Goal: Task Accomplishment & Management: Manage account settings

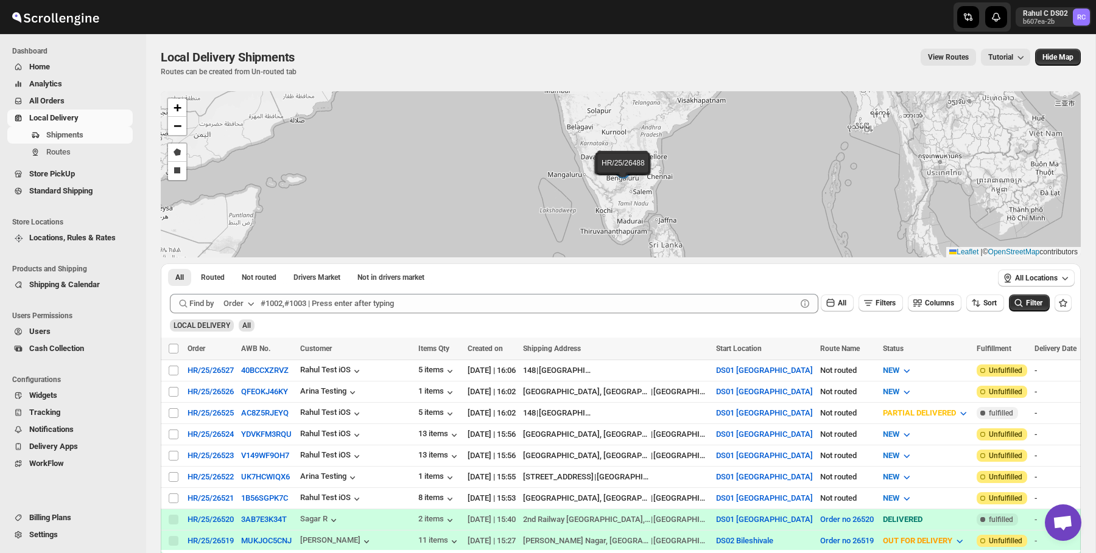
click at [74, 333] on span "Users" at bounding box center [79, 332] width 101 height 12
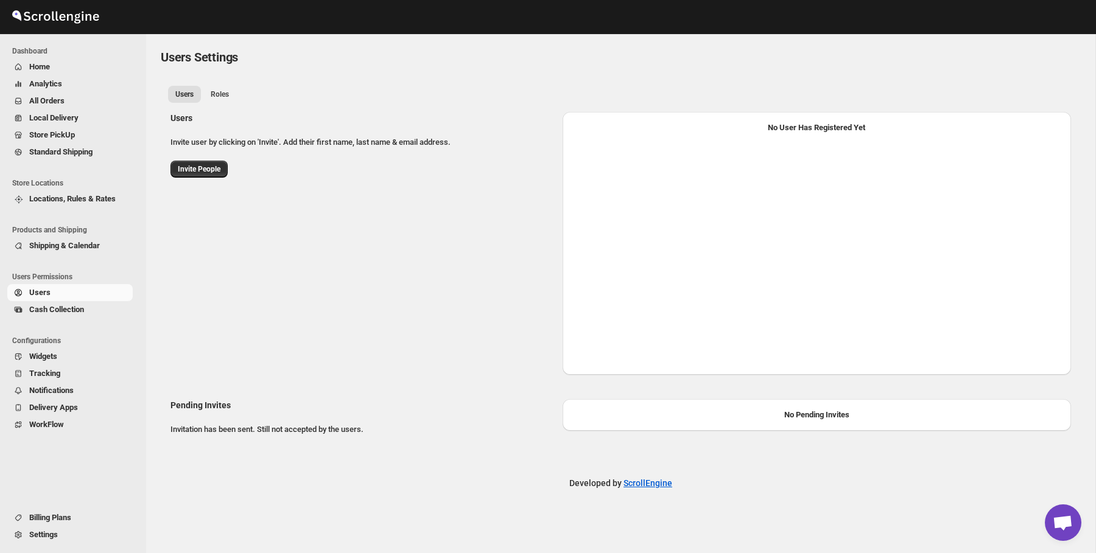
select select "637b767fbaab0276b10c91d5"
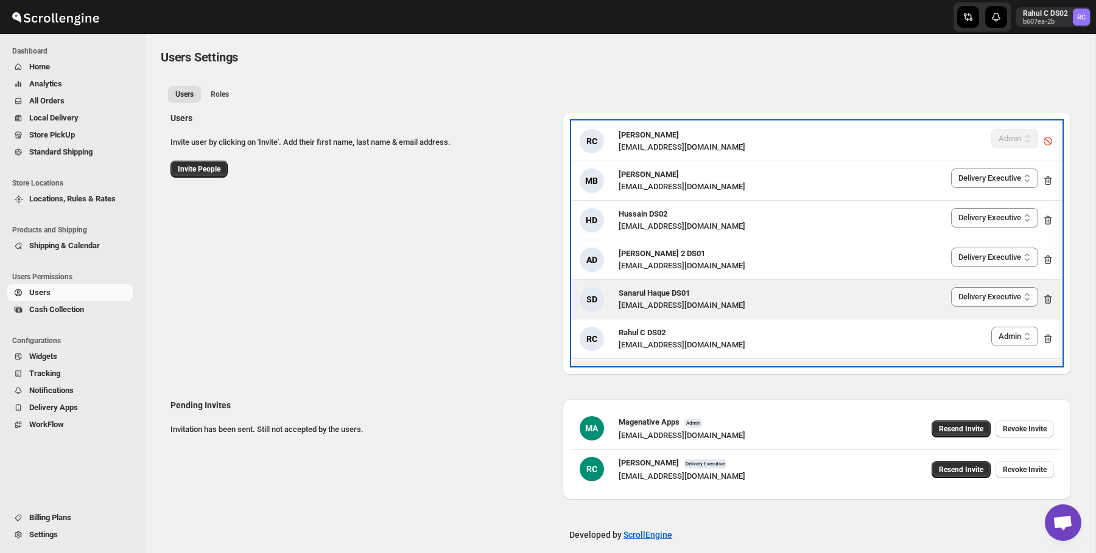
click at [587, 287] on div "SD" at bounding box center [592, 299] width 24 height 24
click at [587, 300] on div "SD" at bounding box center [592, 299] width 24 height 24
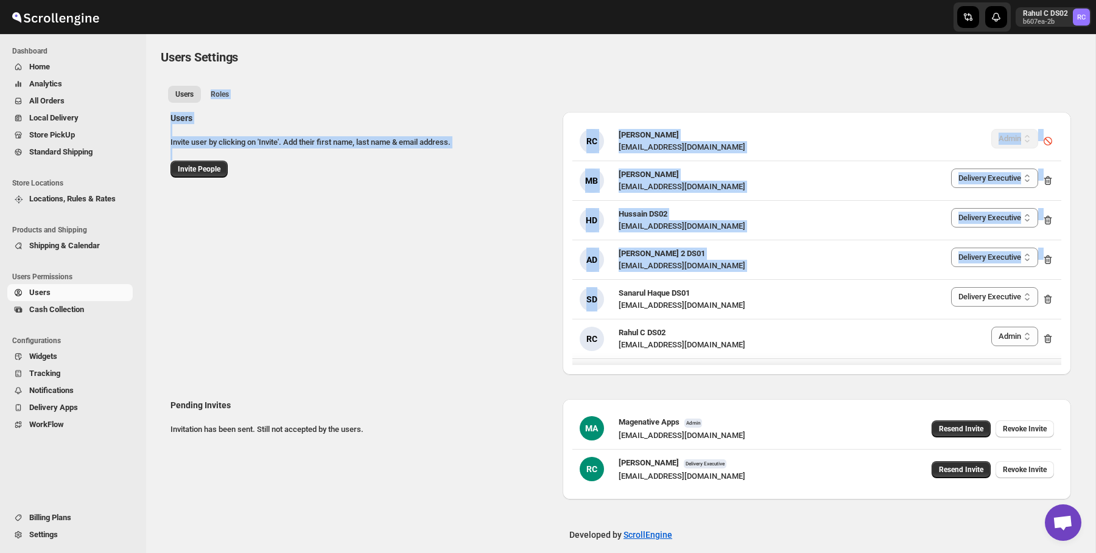
drag, startPoint x: 354, startPoint y: 82, endPoint x: 482, endPoint y: 317, distance: 267.0
click at [482, 317] on div "Users Roles More views Users Roles More views Users Invite user by clicking on …" at bounding box center [621, 292] width 920 height 424
click at [482, 317] on div "Users Invite user by clicking on 'Invite'. Add their first name, last name & em…" at bounding box center [616, 238] width 910 height 273
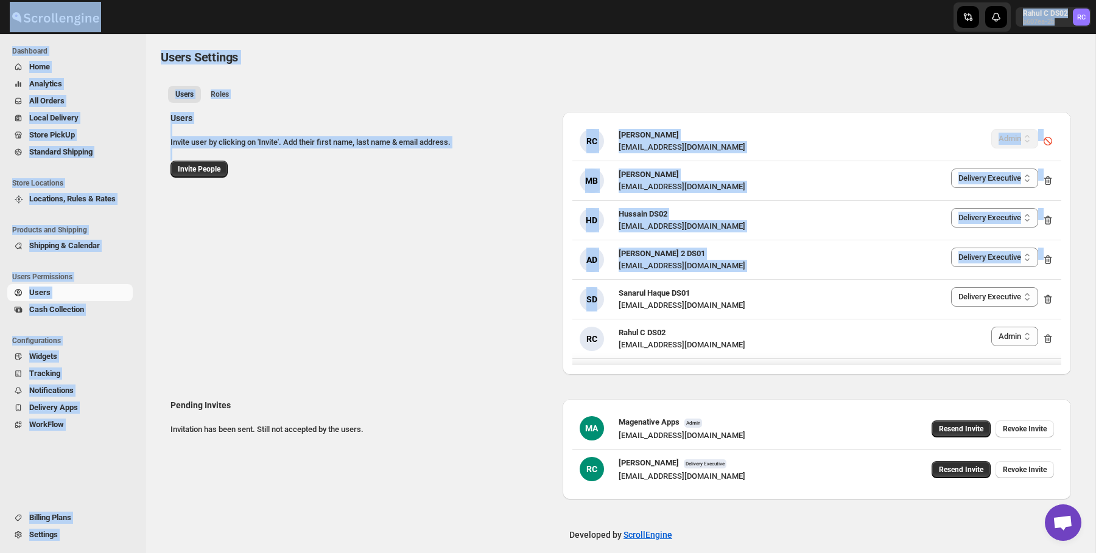
drag, startPoint x: 482, startPoint y: 317, endPoint x: 192, endPoint y: 6, distance: 424.7
click at [192, 6] on div "Skip to content Rahul C DS02 b607ea-2b RC Dashboard Home Analytics All Orders L…" at bounding box center [548, 283] width 1096 height 566
click at [192, 6] on div at bounding box center [201, 17] width 402 height 30
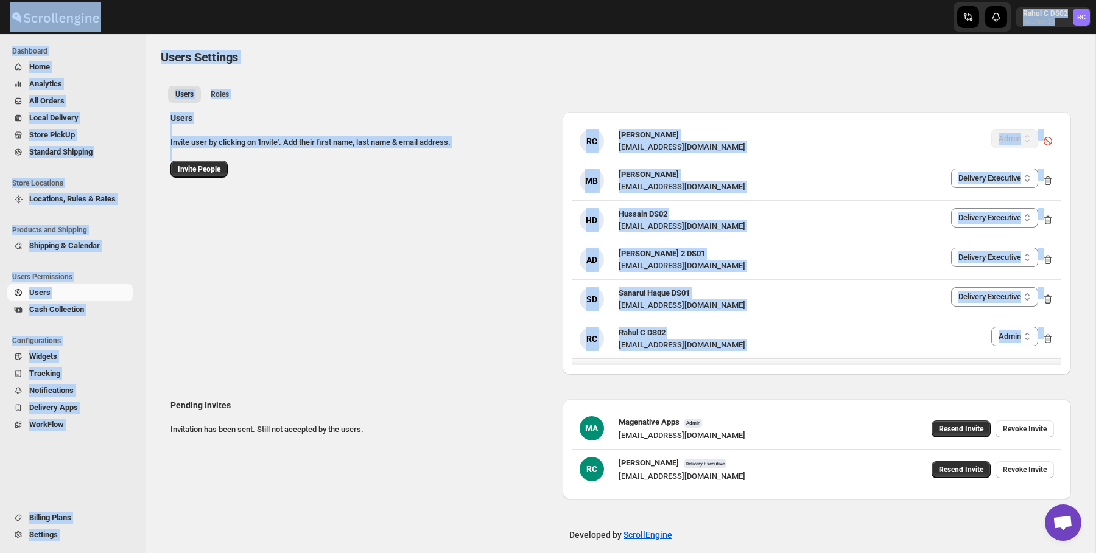
drag, startPoint x: 192, startPoint y: 6, endPoint x: 404, endPoint y: 361, distance: 413.0
click at [404, 361] on div "Skip to content Rahul C DS02 b607ea-2b RC Dashboard Home Analytics All Orders L…" at bounding box center [548, 283] width 1096 height 566
click at [404, 361] on div "Users Invite user by clicking on 'Invite'. Add their first name, last name & em…" at bounding box center [616, 238] width 910 height 273
drag, startPoint x: 404, startPoint y: 361, endPoint x: 192, endPoint y: 13, distance: 407.6
click at [192, 13] on div "Skip to content Rahul C DS02 b607ea-2b RC Dashboard Home Analytics All Orders L…" at bounding box center [548, 283] width 1096 height 566
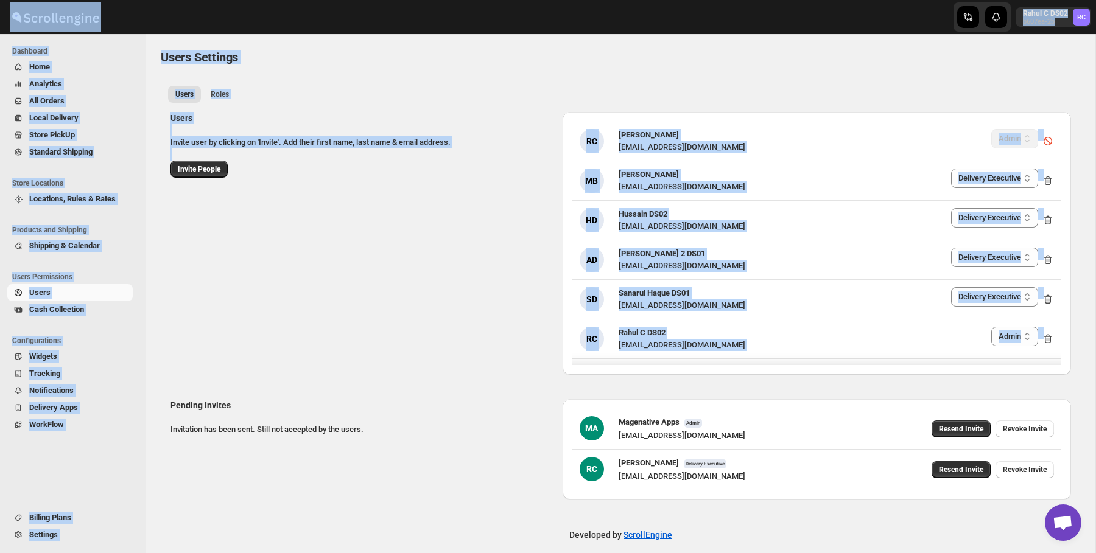
click at [192, 13] on div at bounding box center [201, 17] width 402 height 30
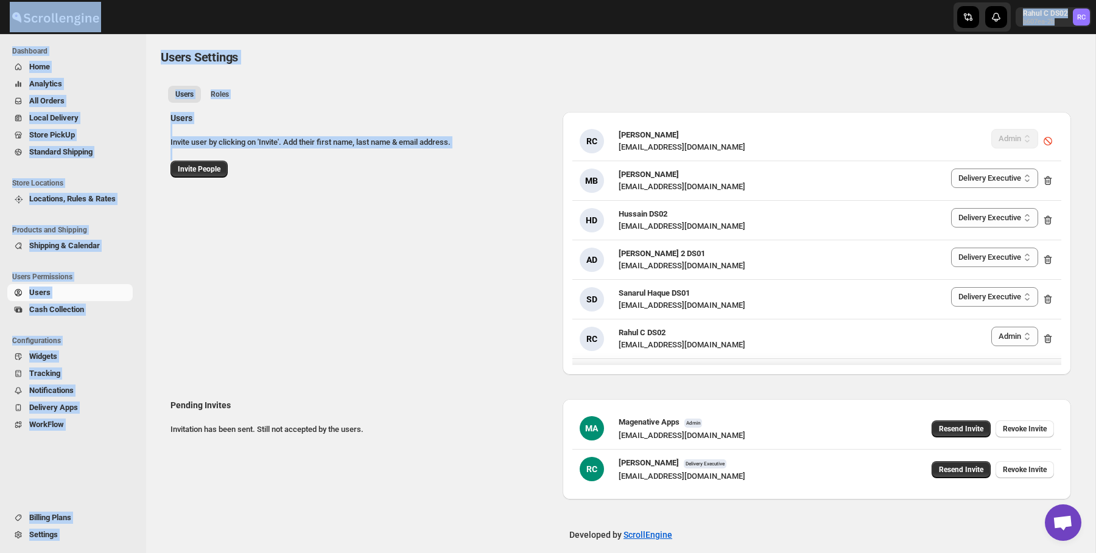
drag, startPoint x: 192, startPoint y: 13, endPoint x: 337, endPoint y: 235, distance: 265.3
click at [337, 235] on div "Skip to content Rahul C DS02 b607ea-2b RC Dashboard Home Analytics All Orders L…" at bounding box center [548, 283] width 1096 height 566
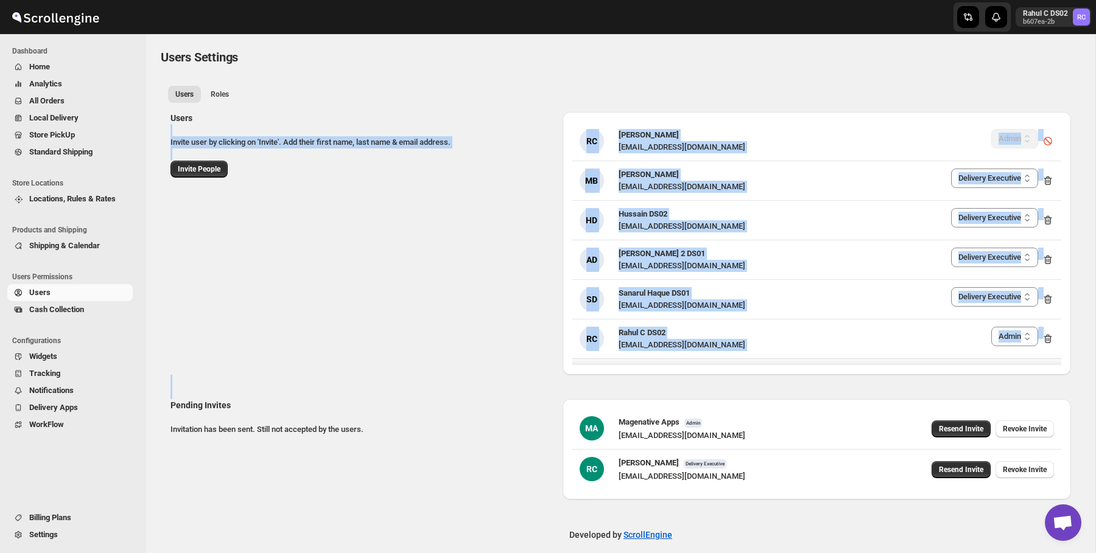
drag, startPoint x: 407, startPoint y: 421, endPoint x: 280, endPoint y: 117, distance: 328.5
click at [280, 117] on div "Users Invite user by clicking on 'Invite'. Add their first name, last name & em…" at bounding box center [620, 301] width 900 height 398
drag, startPoint x: 167, startPoint y: 44, endPoint x: 476, endPoint y: 493, distance: 544.9
click at [476, 493] on div "Users Settings. This page is ready Users Settings Users Roles More views Users …" at bounding box center [620, 269] width 949 height 471
click at [376, 451] on div "Pending Invites Invitation has been sent. Still not accepted by the users. MA M…" at bounding box center [616, 445] width 910 height 110
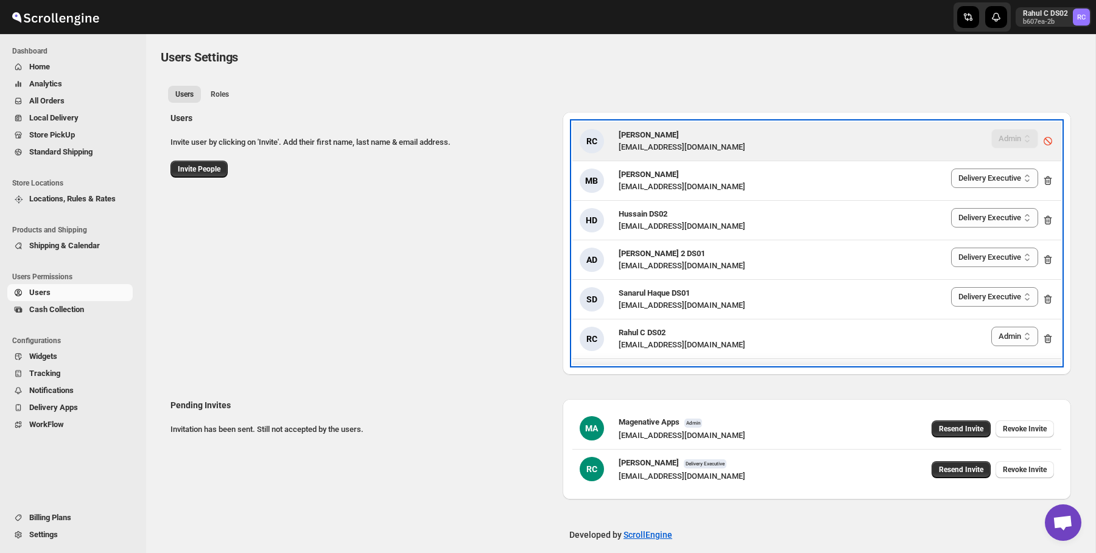
click at [586, 141] on div "RC" at bounding box center [592, 141] width 24 height 24
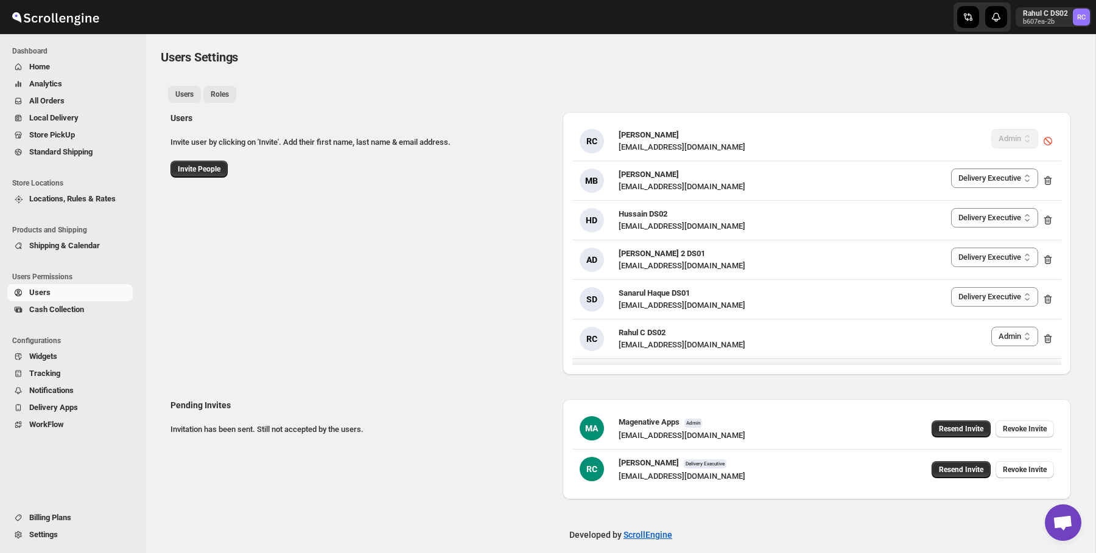
click at [214, 96] on span "Roles" at bounding box center [220, 94] width 18 height 10
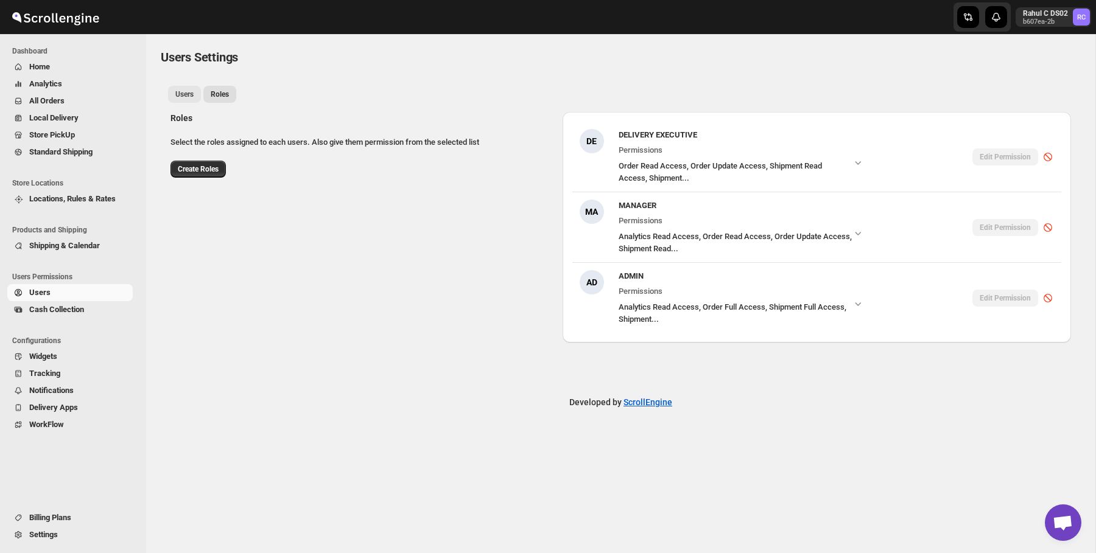
click at [191, 95] on span "Users" at bounding box center [184, 94] width 18 height 10
select select "637b767fbaab0276b10c91d5"
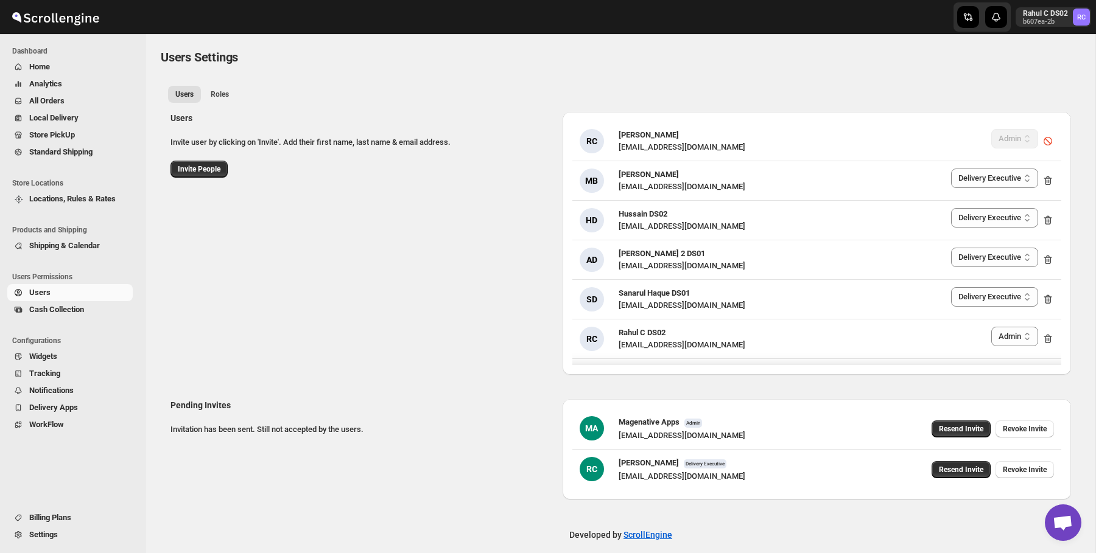
click at [111, 198] on span "Locations, Rules & Rates" at bounding box center [72, 198] width 86 height 9
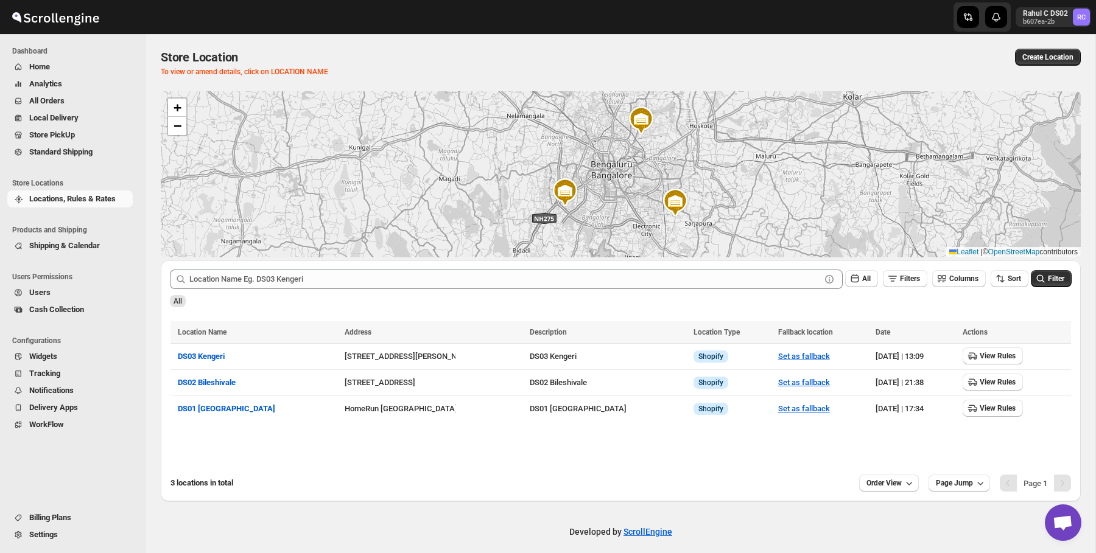
click at [72, 529] on span "Settings" at bounding box center [79, 535] width 101 height 12
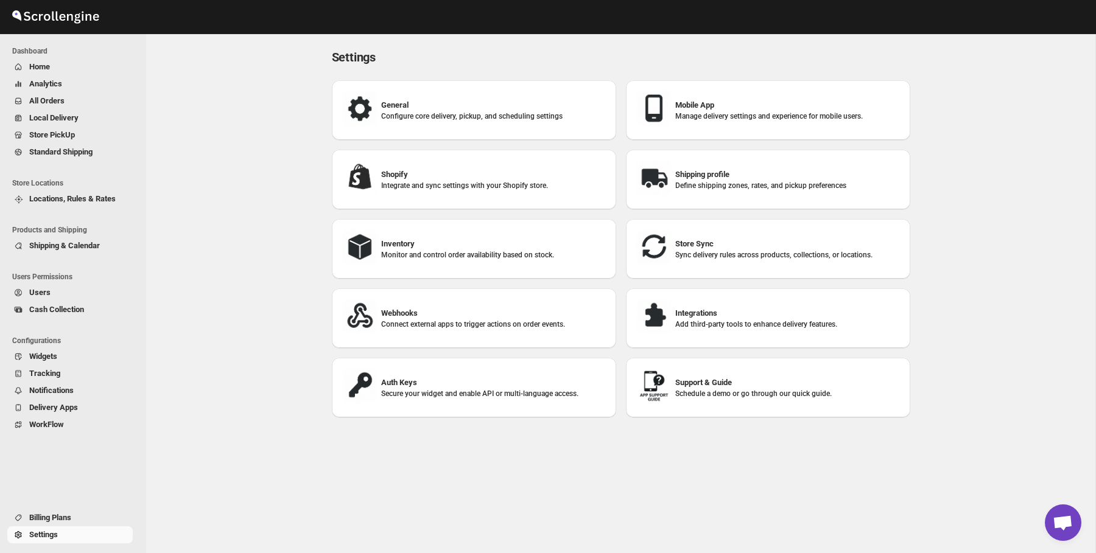
click at [198, 375] on div "Settings. This page is ready Settings General Configure core delivery, pickup, …" at bounding box center [620, 293] width 949 height 519
click at [243, 316] on div "Settings. This page is ready Settings General Configure core delivery, pickup, …" at bounding box center [620, 293] width 949 height 519
click at [61, 285] on button "Users" at bounding box center [69, 292] width 125 height 17
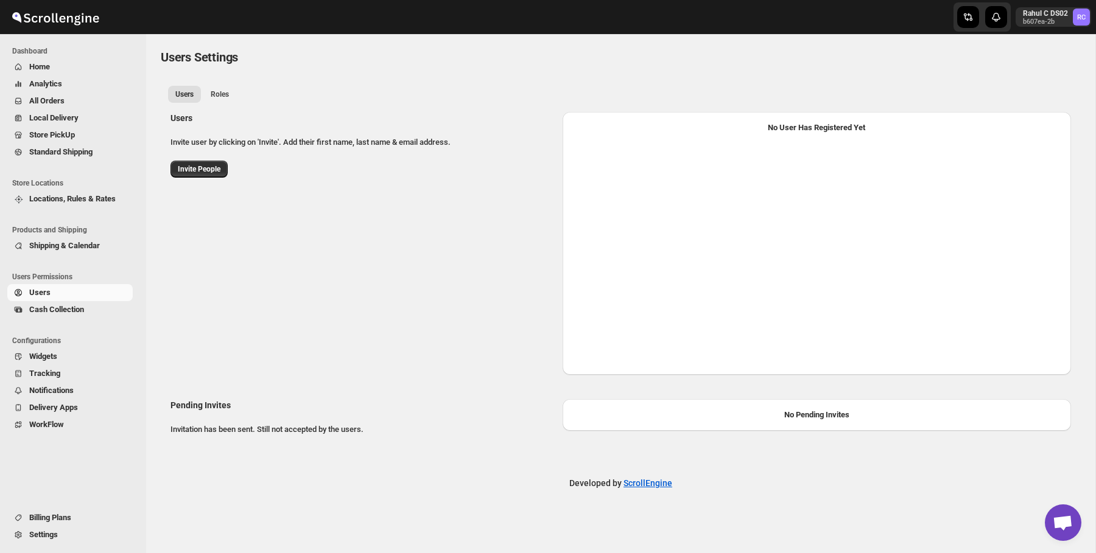
click at [256, 258] on div "Users Invite user by clicking on 'Invite'. Add their first name, last name & em…" at bounding box center [616, 238] width 910 height 273
select select "637b767fbaab0276b10c91d5"
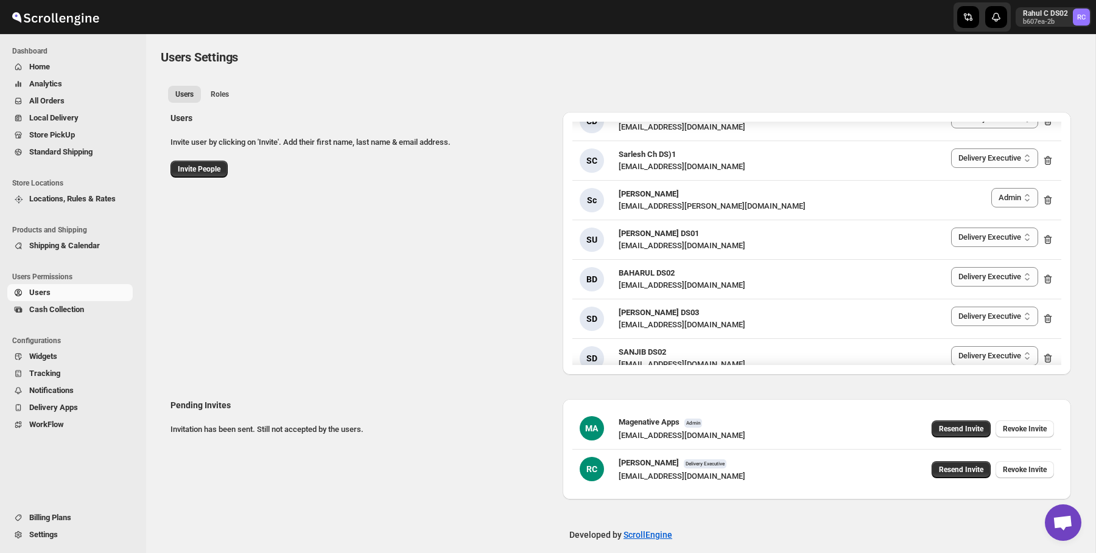
scroll to position [815, 0]
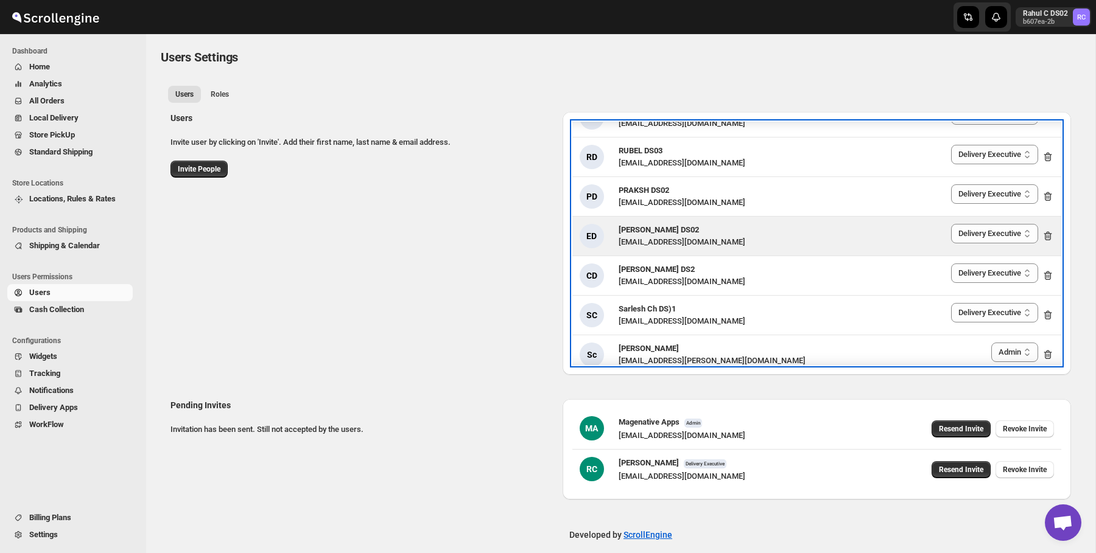
click at [597, 224] on div "ED" at bounding box center [592, 236] width 24 height 24
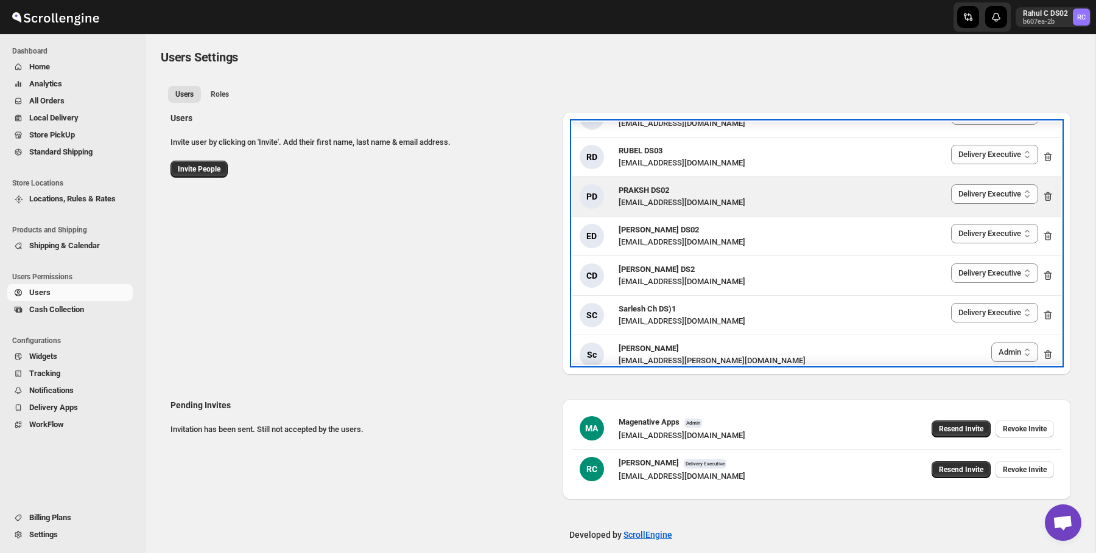
click at [596, 191] on div "PD" at bounding box center [592, 196] width 24 height 24
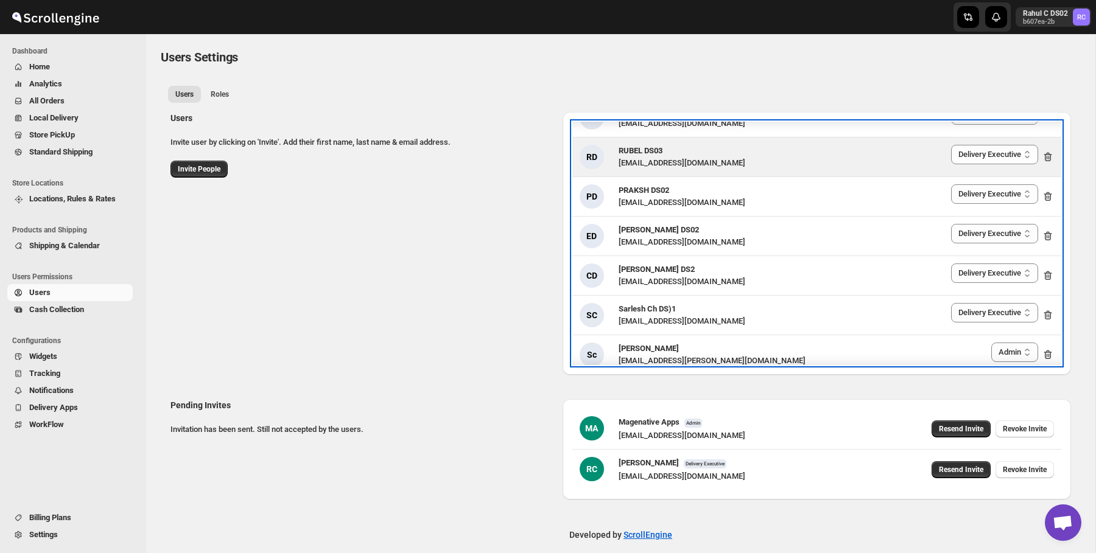
click at [589, 146] on div "RD" at bounding box center [592, 157] width 24 height 24
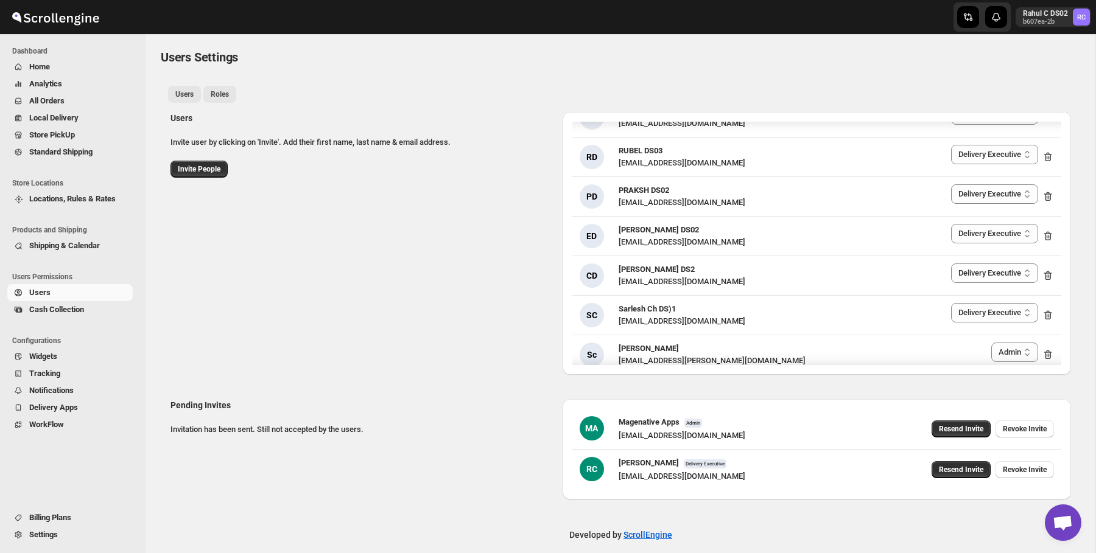
click at [219, 99] on span "Roles" at bounding box center [220, 94] width 18 height 10
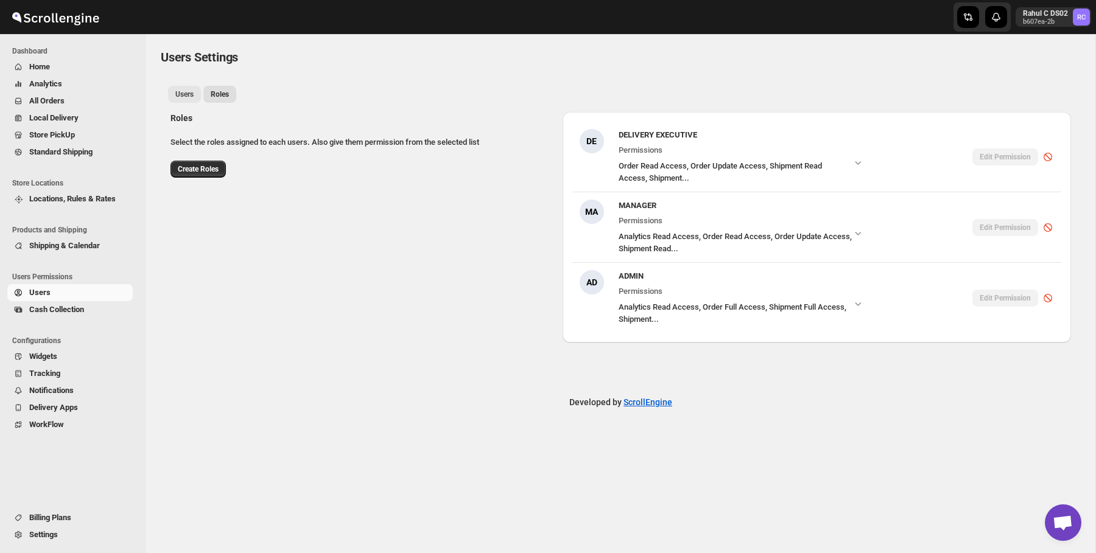
click at [180, 93] on span "Users" at bounding box center [184, 94] width 18 height 10
select select "637b767fbaab0276b10c91d5"
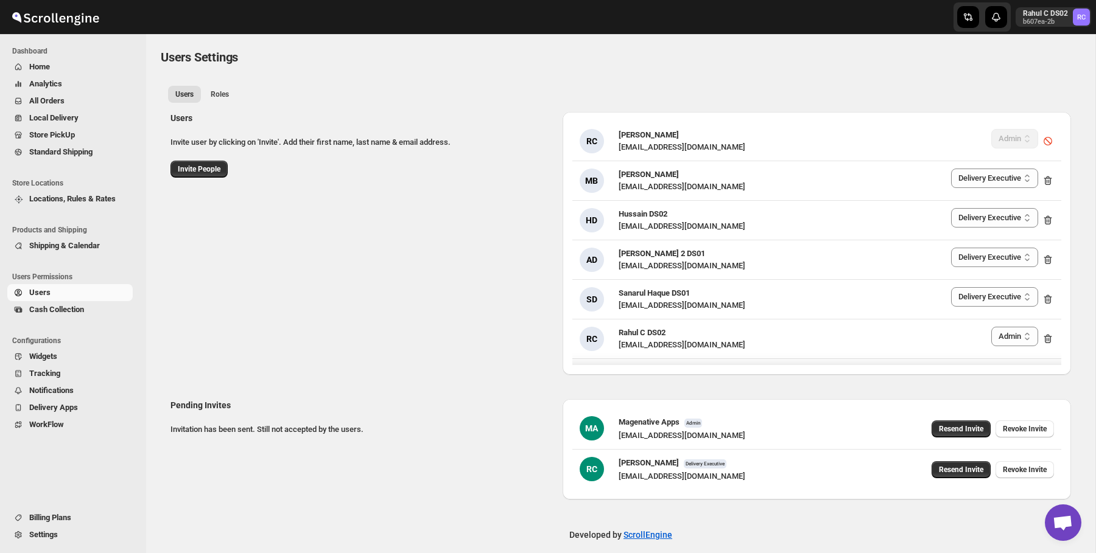
click at [571, 158] on div "RC [PERSON_NAME] [EMAIL_ADDRESS][DOMAIN_NAME] Delivery Executive Manager Admin …" at bounding box center [816, 243] width 508 height 263
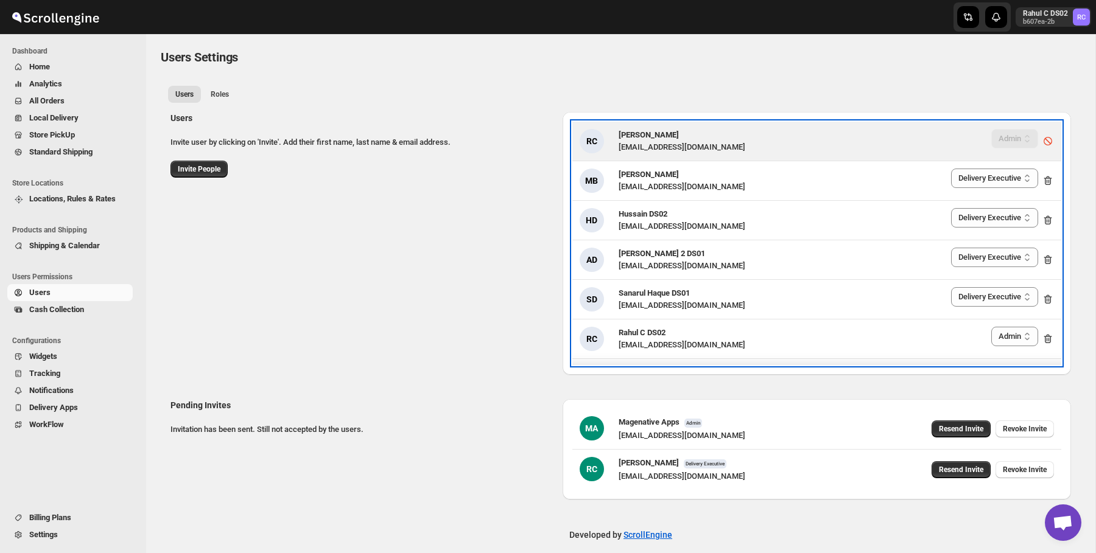
click at [595, 145] on div "RC" at bounding box center [592, 141] width 24 height 24
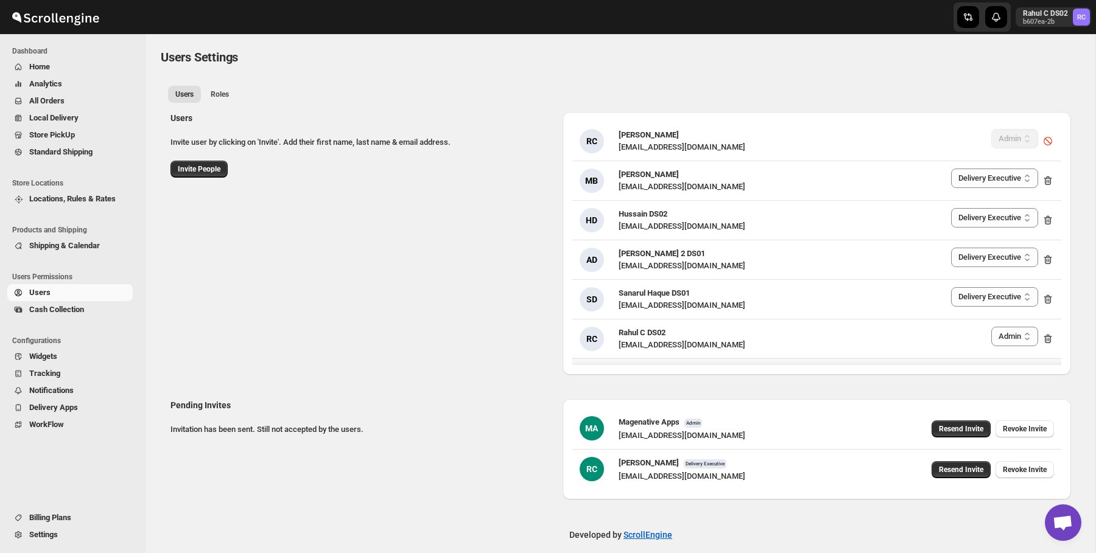
click at [468, 163] on div "Users Invite user by clicking on 'Invite'. Add their first name, last name & em…" at bounding box center [361, 145] width 382 height 66
click at [429, 113] on h2 "Users" at bounding box center [361, 118] width 382 height 12
drag, startPoint x: 429, startPoint y: 113, endPoint x: 480, endPoint y: 191, distance: 93.2
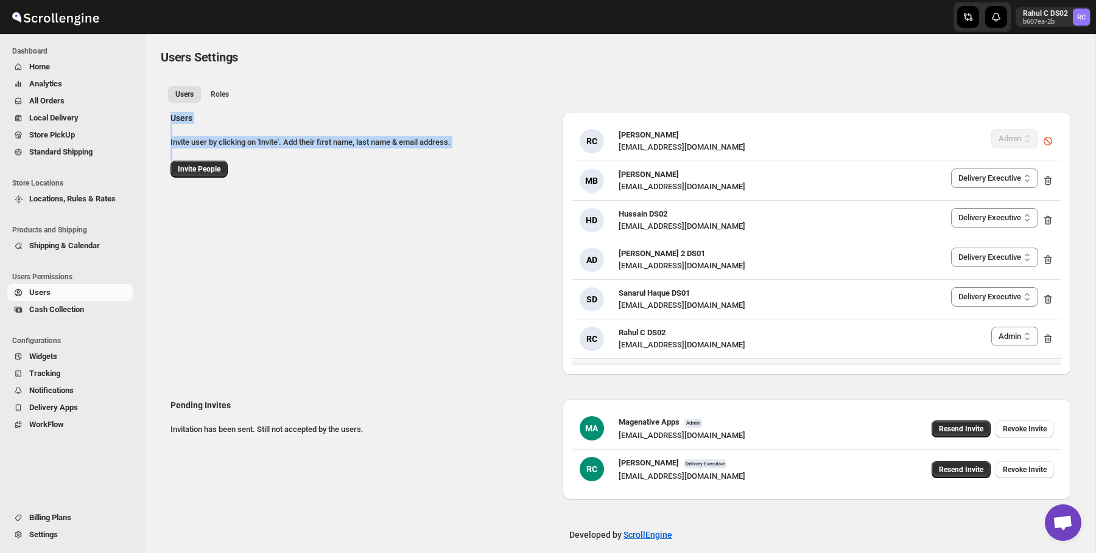
click at [480, 191] on div "Users Invite user by clicking on 'Invite'. Add their first name, last name & em…" at bounding box center [616, 238] width 910 height 273
drag, startPoint x: 480, startPoint y: 191, endPoint x: 153, endPoint y: -44, distance: 402.6
click at [153, 0] on html "Skip to content Rahul C DS02 b607ea-2b RC Dashboard Home Analytics All Orders L…" at bounding box center [548, 276] width 1096 height 553
click at [203, 54] on span "Users Settings" at bounding box center [199, 57] width 77 height 15
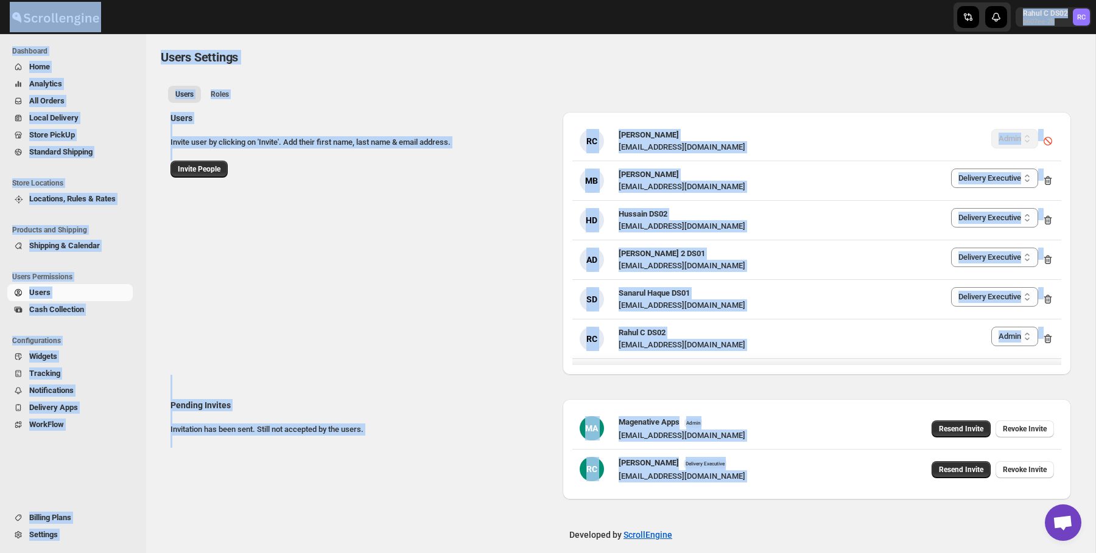
drag, startPoint x: 167, startPoint y: 18, endPoint x: 513, endPoint y: 515, distance: 605.6
click at [513, 515] on div "Skip to content Rahul C DS02 b607ea-2b RC Dashboard Home Analytics All Orders L…" at bounding box center [548, 283] width 1096 height 566
click at [513, 515] on div "Developed by ScrollEngine" at bounding box center [620, 535] width 949 height 61
drag, startPoint x: 513, startPoint y: 515, endPoint x: 138, endPoint y: 1, distance: 636.1
click at [138, 1] on div "Skip to content Rahul C DS02 b607ea-2b RC Dashboard Home Analytics All Orders L…" at bounding box center [548, 283] width 1096 height 566
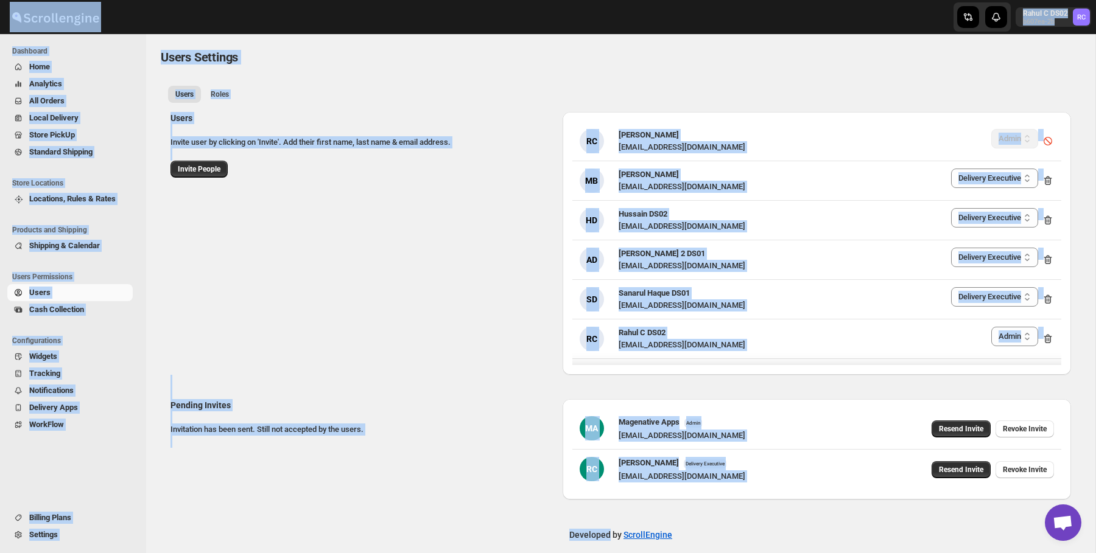
click at [139, 2] on div at bounding box center [73, 17] width 146 height 30
drag, startPoint x: 139, startPoint y: 1, endPoint x: 634, endPoint y: 599, distance: 776.5
click at [634, 553] on html "Skip to content Rahul C DS02 b607ea-2b RC Dashboard Home Analytics All Orders L…" at bounding box center [548, 276] width 1096 height 553
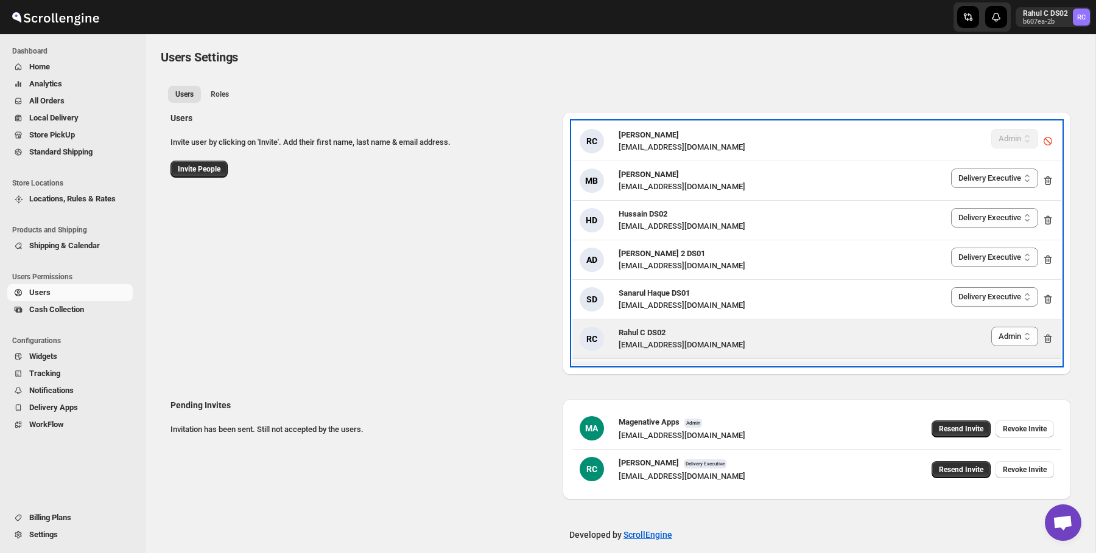
click at [688, 335] on h3 "Rahul C DS02" at bounding box center [682, 333] width 127 height 12
click at [601, 339] on div "RC" at bounding box center [592, 339] width 24 height 24
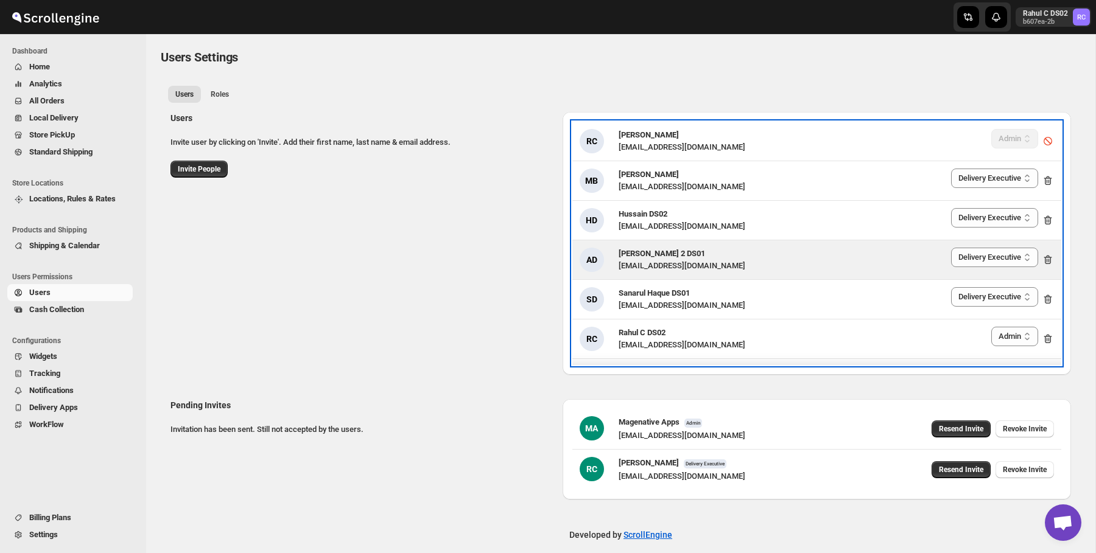
click at [619, 268] on div "[EMAIL_ADDRESS][DOMAIN_NAME]" at bounding box center [682, 266] width 127 height 12
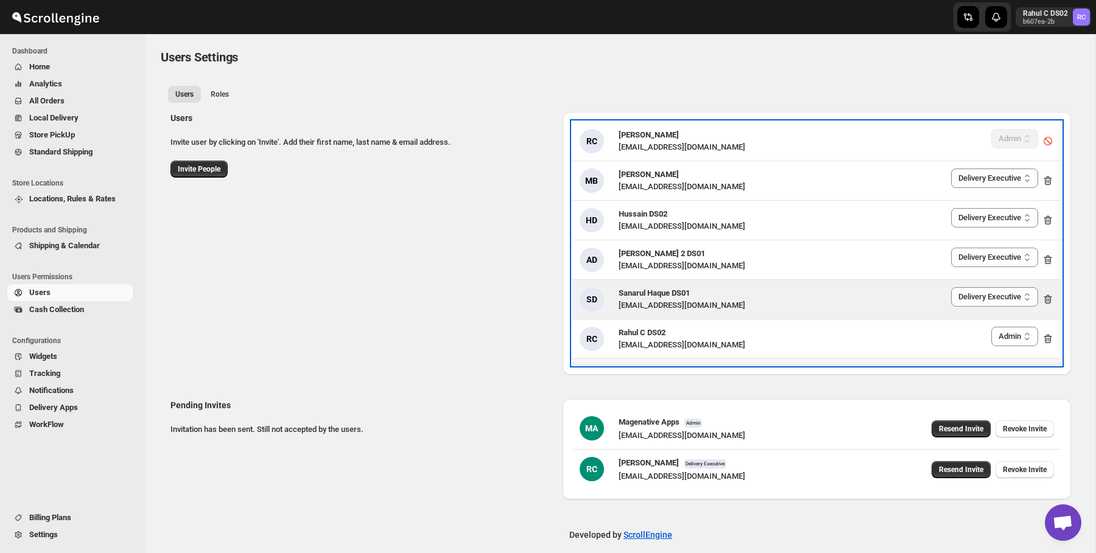
click at [621, 300] on div "[EMAIL_ADDRESS][DOMAIN_NAME]" at bounding box center [682, 306] width 127 height 12
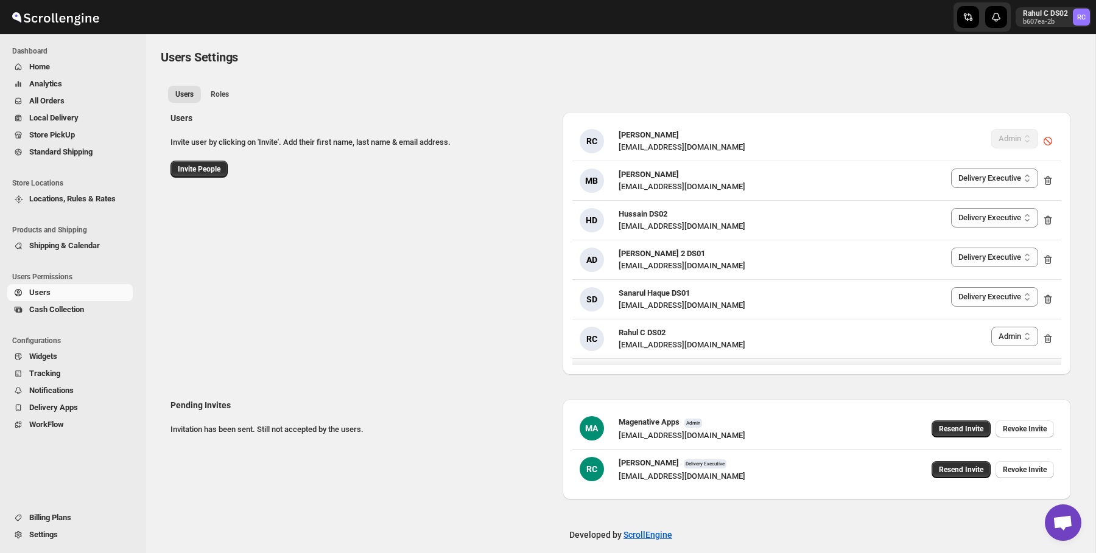
click at [521, 203] on div "Users Invite user by clicking on 'Invite'. Add their first name, last name & em…" at bounding box center [616, 238] width 910 height 273
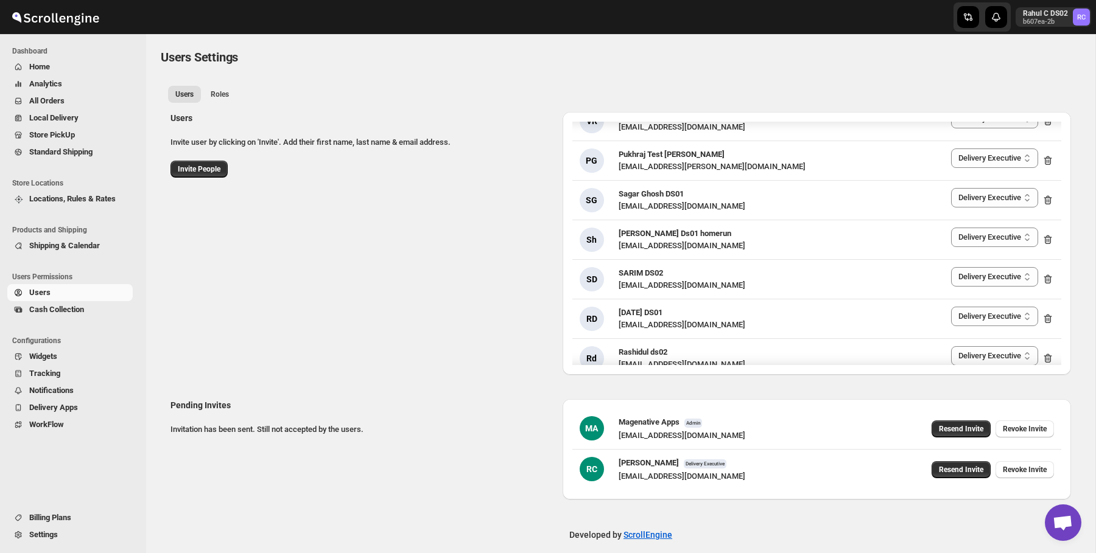
scroll to position [0, 0]
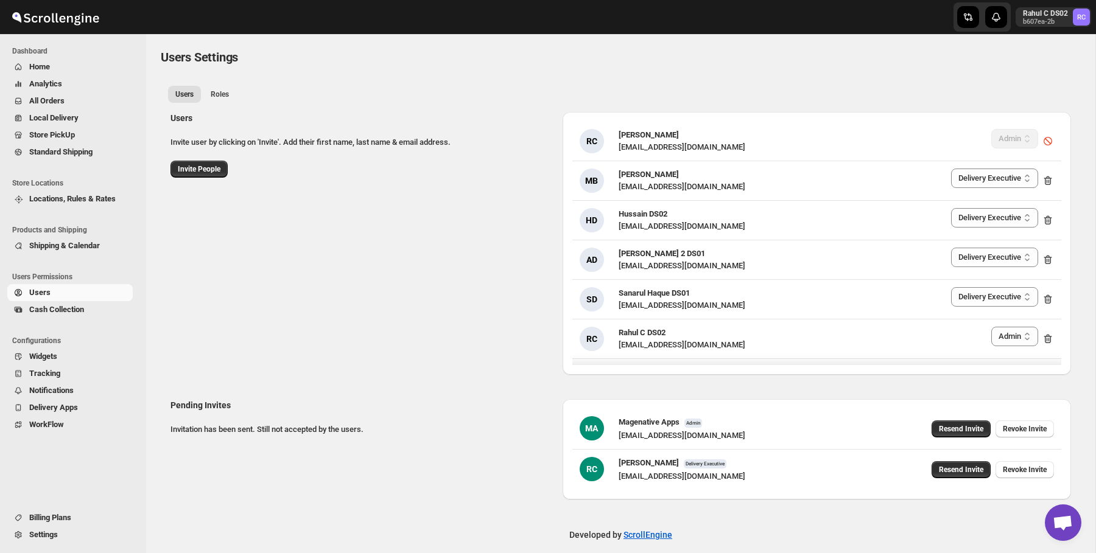
click at [456, 130] on div "Users Invite user by clicking on 'Invite'. Add their first name, last name & em…" at bounding box center [361, 145] width 382 height 66
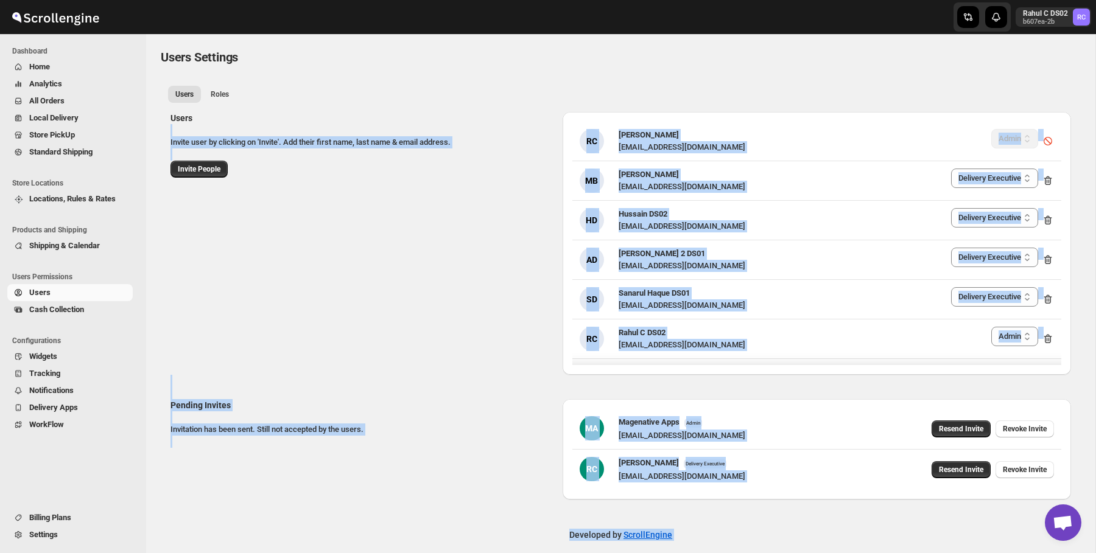
scroll to position [12, 0]
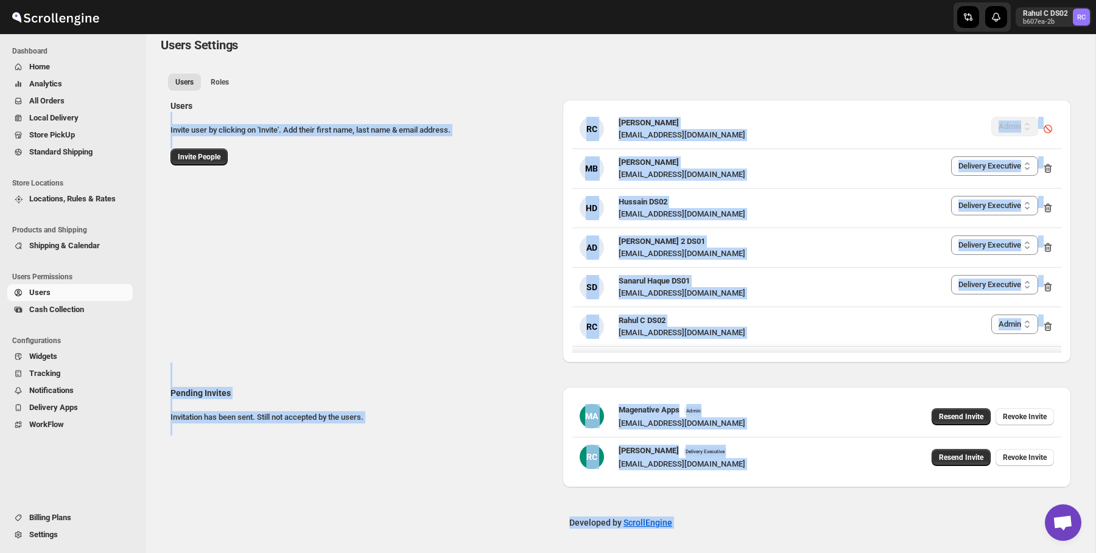
drag, startPoint x: 456, startPoint y: 128, endPoint x: 690, endPoint y: 544, distance: 477.0
click at [679, 541] on html "Skip to content Rahul C DS02 b607ea-2b RC Dashboard Home Analytics All Orders L…" at bounding box center [548, 264] width 1096 height 553
click at [730, 522] on div "Developed by ScrollEngine" at bounding box center [620, 522] width 949 height 61
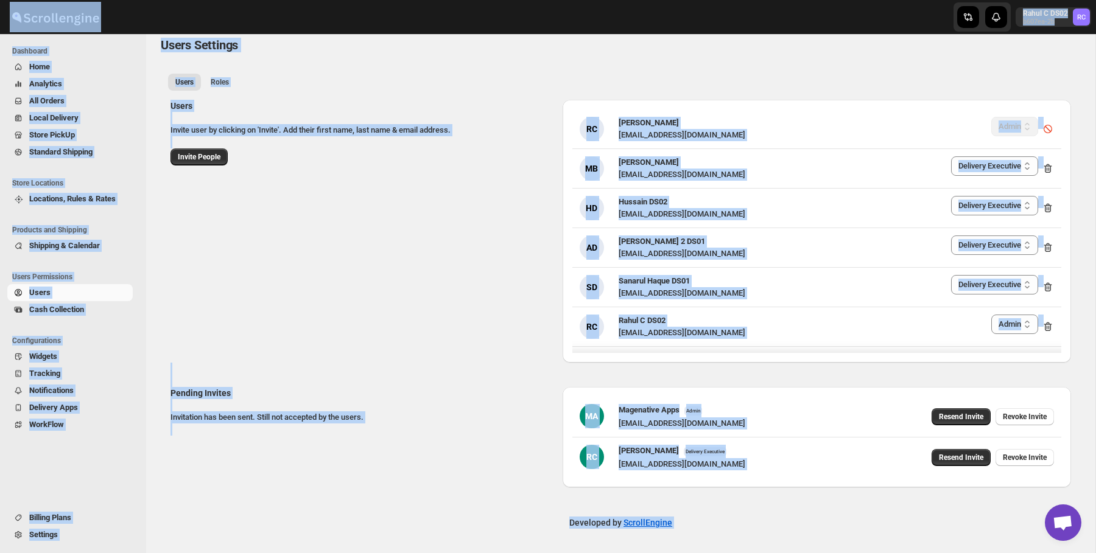
drag, startPoint x: 730, startPoint y: 522, endPoint x: 256, endPoint y: 5, distance: 701.4
click at [256, 5] on div "Skip to content Rahul C DS02 b607ea-2b RC Dashboard Home Analytics All Orders L…" at bounding box center [548, 271] width 1096 height 566
click at [270, 21] on div at bounding box center [201, 17] width 402 height 30
drag, startPoint x: 270, startPoint y: 21, endPoint x: 725, endPoint y: 526, distance: 679.8
click at [725, 526] on div "Skip to content Rahul C DS02 b607ea-2b RC Dashboard Home Analytics All Orders L…" at bounding box center [548, 271] width 1096 height 566
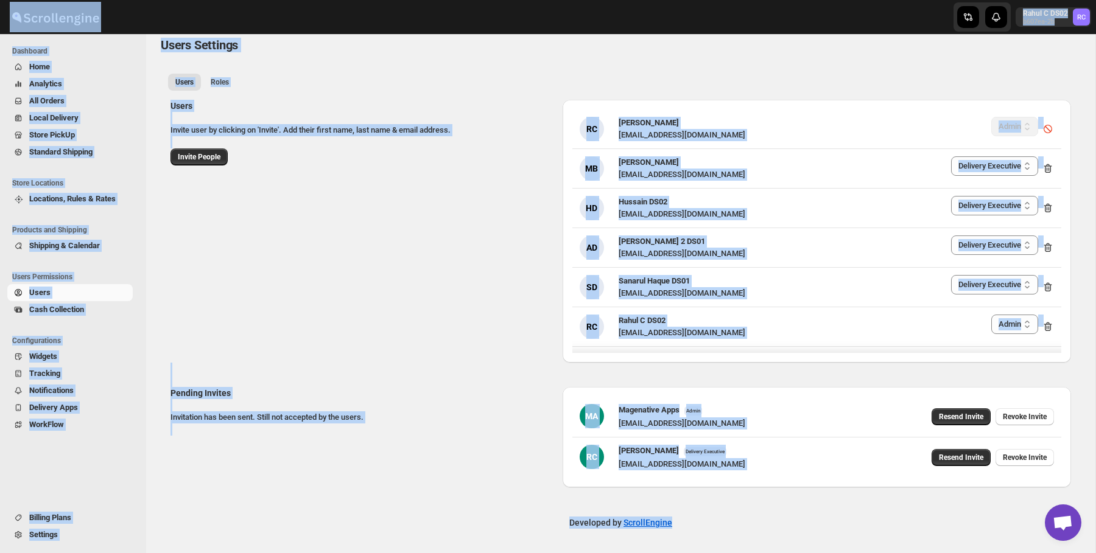
click at [725, 526] on div "Developed by ScrollEngine" at bounding box center [620, 522] width 949 height 61
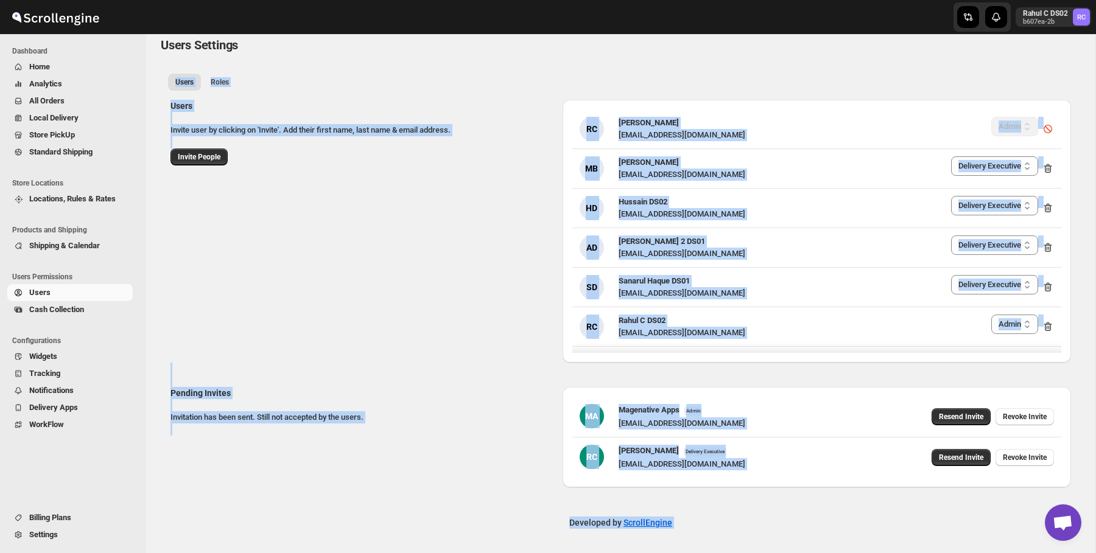
drag, startPoint x: 725, startPoint y: 526, endPoint x: 272, endPoint y: 45, distance: 661.0
click at [272, 45] on div "Users Settings. This page is ready Users Settings Users Roles More views Users …" at bounding box center [620, 287] width 949 height 531
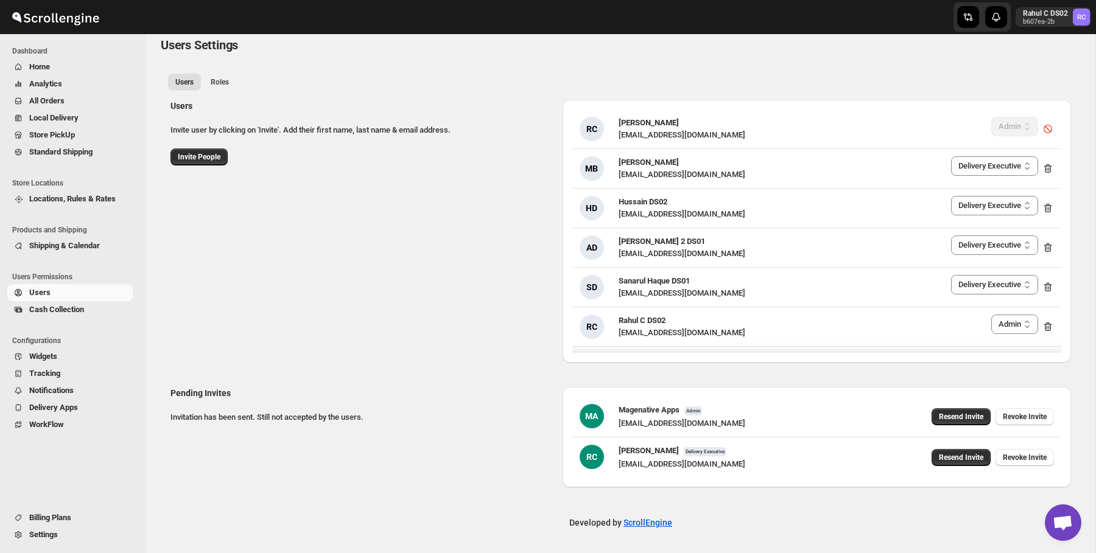
drag, startPoint x: 272, startPoint y: 45, endPoint x: 242, endPoint y: 45, distance: 29.2
click at [257, 45] on div "Users Settings" at bounding box center [621, 45] width 920 height 17
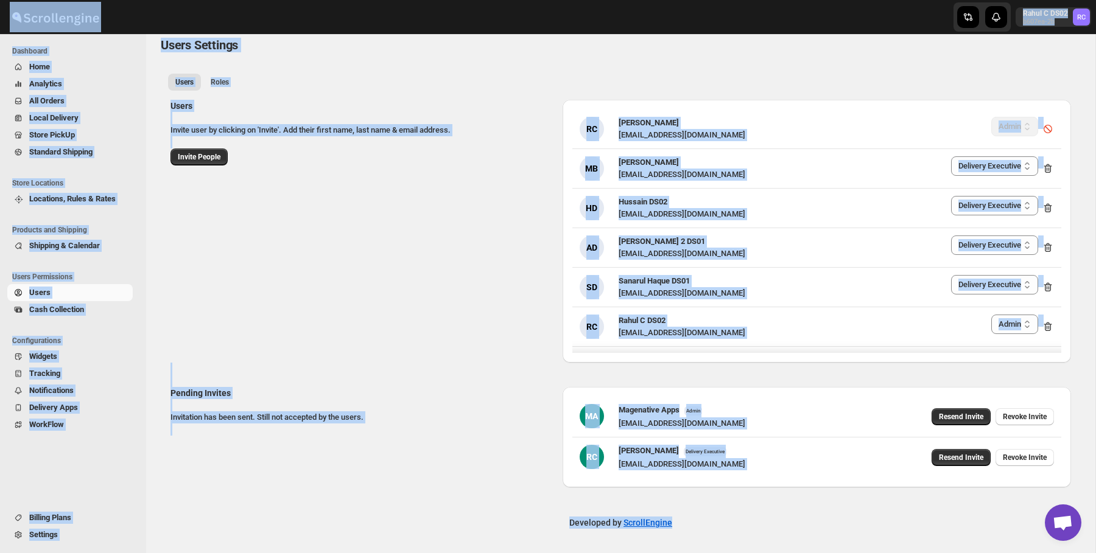
drag, startPoint x: 166, startPoint y: 17, endPoint x: 767, endPoint y: 541, distance: 797.3
click at [767, 541] on div "Skip to content Rahul C DS02 b607ea-2b RC Dashboard Home Analytics All Orders L…" at bounding box center [548, 271] width 1096 height 566
click at [767, 541] on div "Developed by ScrollEngine" at bounding box center [620, 522] width 949 height 61
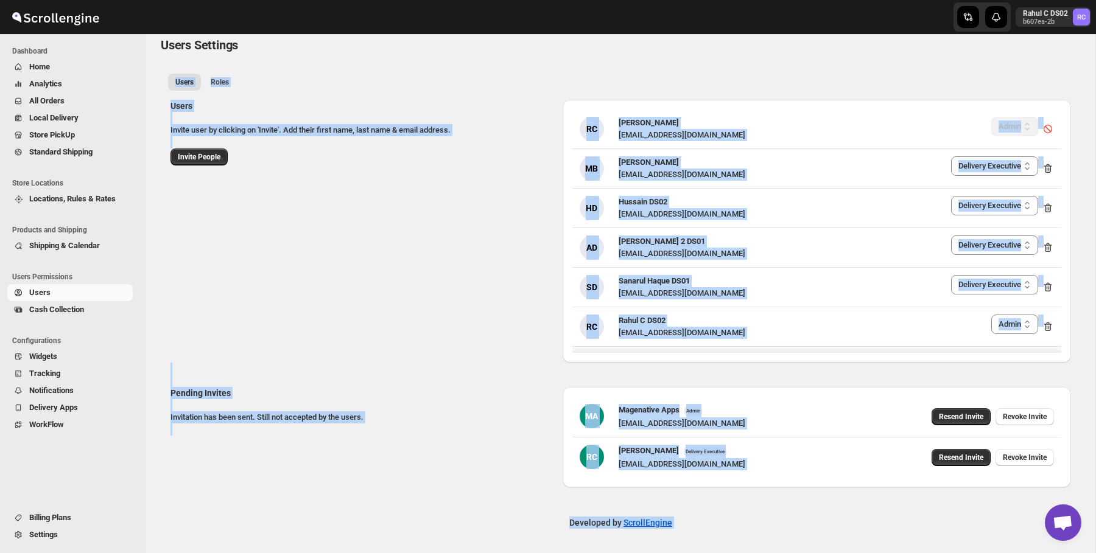
drag, startPoint x: 767, startPoint y: 541, endPoint x: 217, endPoint y: 57, distance: 732.8
click at [217, 57] on div "Users Settings. This page is ready Users Settings Users Roles More views Users …" at bounding box center [620, 287] width 949 height 531
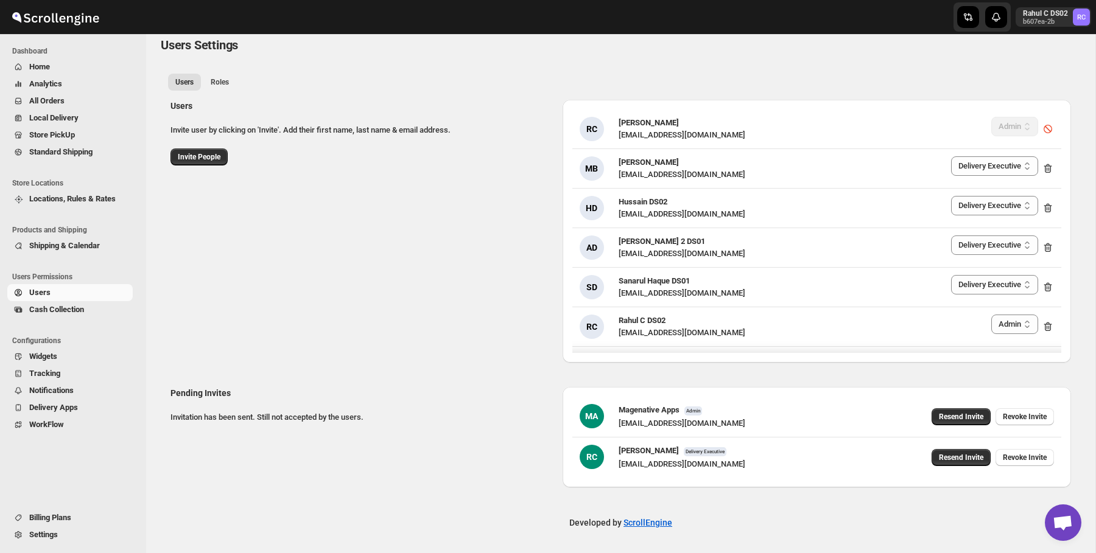
click at [183, 43] on span "Users Settings" at bounding box center [199, 45] width 77 height 15
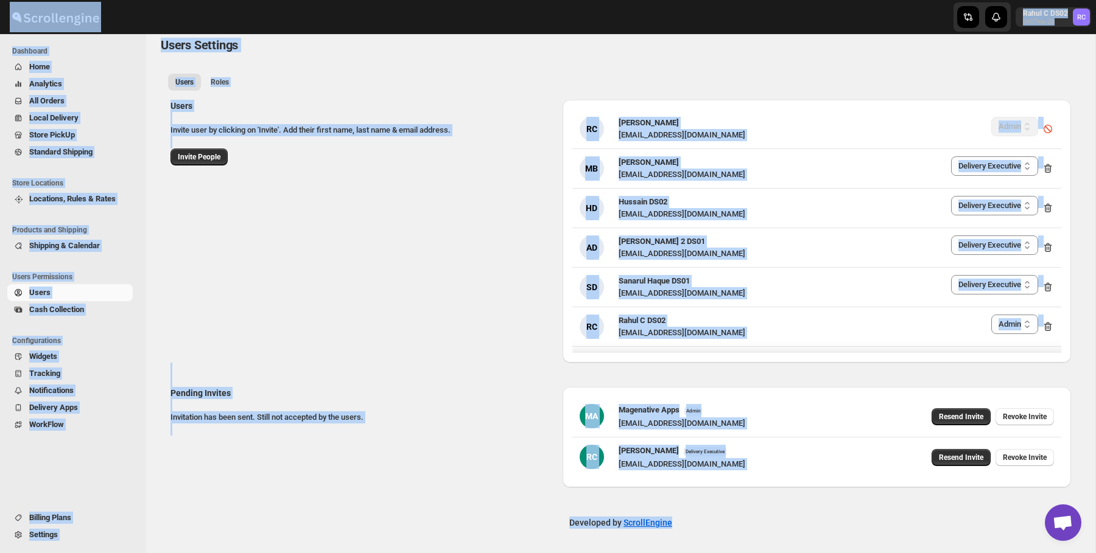
drag, startPoint x: 152, startPoint y: 23, endPoint x: 705, endPoint y: 556, distance: 767.6
click at [705, 541] on html "Skip to content Rahul C DS02 b607ea-2b RC Dashboard Home Analytics All Orders L…" at bounding box center [548, 264] width 1096 height 553
